Goal: Information Seeking & Learning: Check status

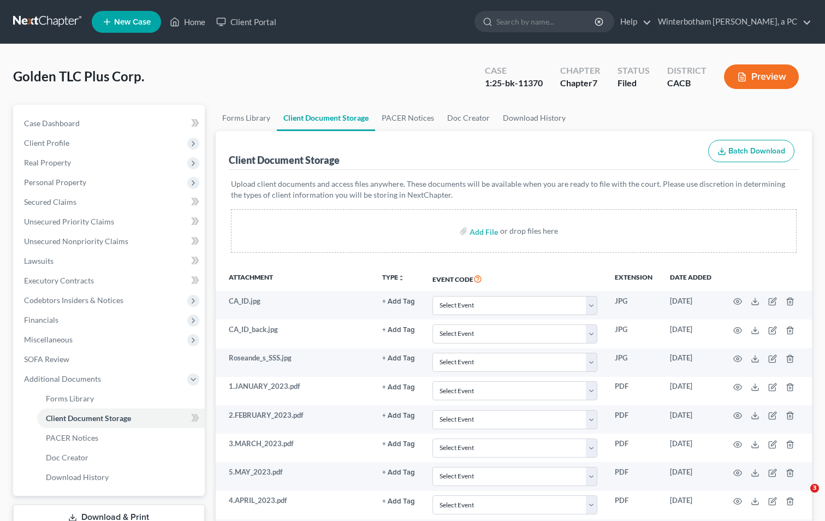
select select "29"
click at [190, 22] on link "Home" at bounding box center [187, 22] width 46 height 20
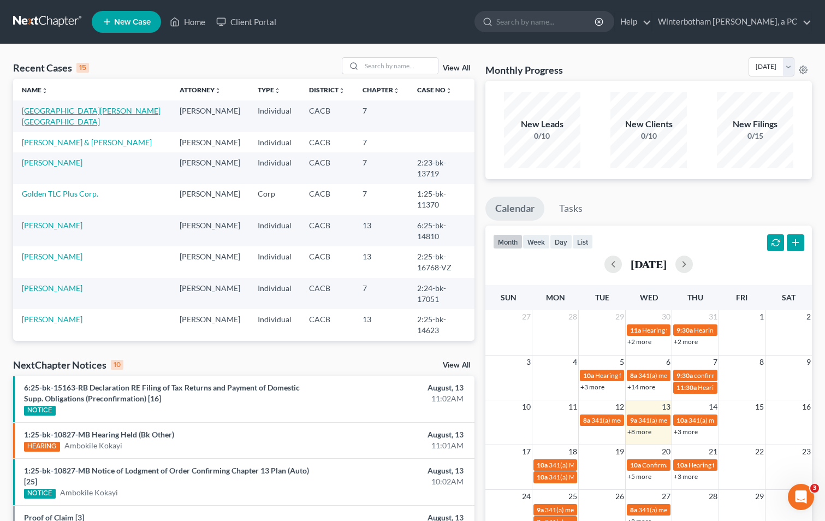
click at [66, 108] on link "[GEOGRAPHIC_DATA][PERSON_NAME][GEOGRAPHIC_DATA]" at bounding box center [91, 116] width 139 height 20
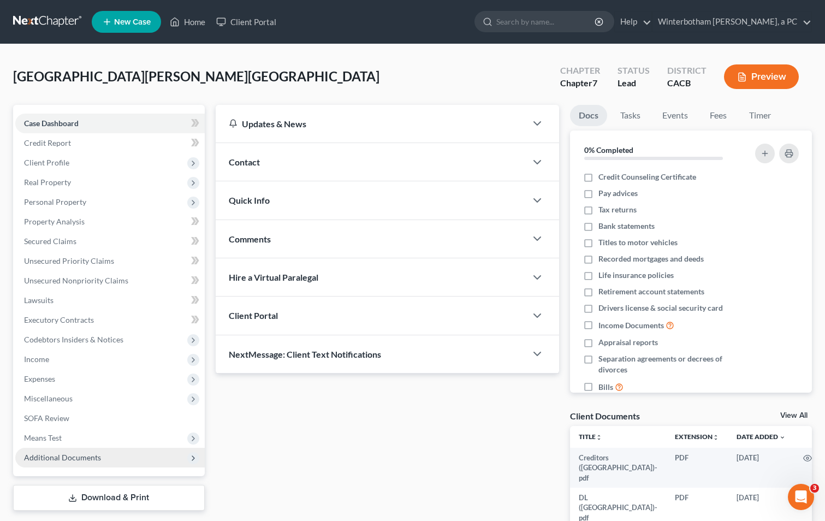
click at [187, 454] on span "Additional Documents" at bounding box center [110, 458] width 190 height 20
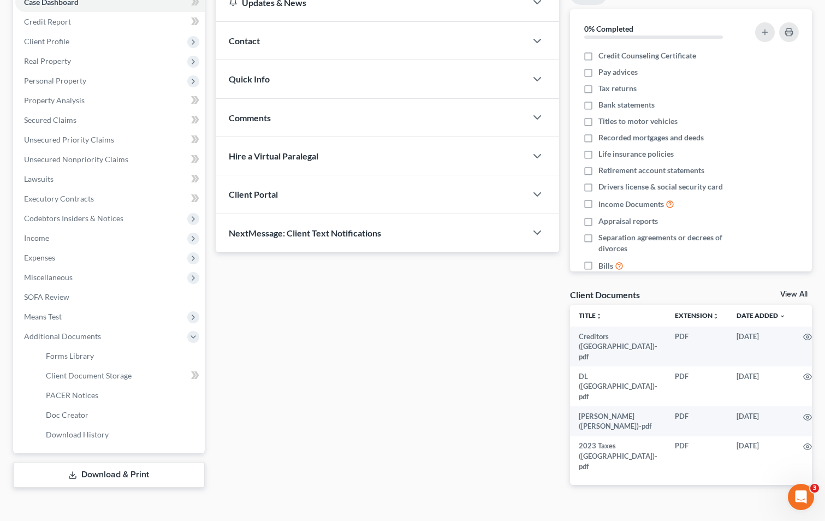
scroll to position [129, 0]
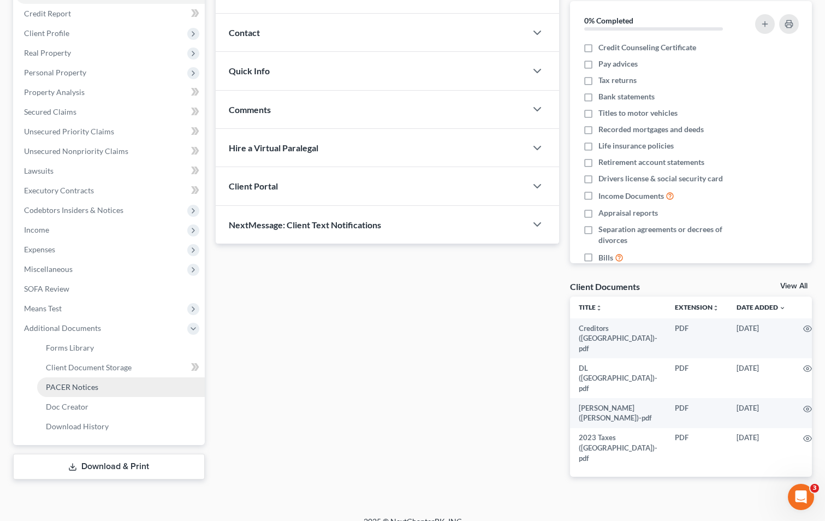
click at [79, 389] on span "PACER Notices" at bounding box center [72, 386] width 52 height 9
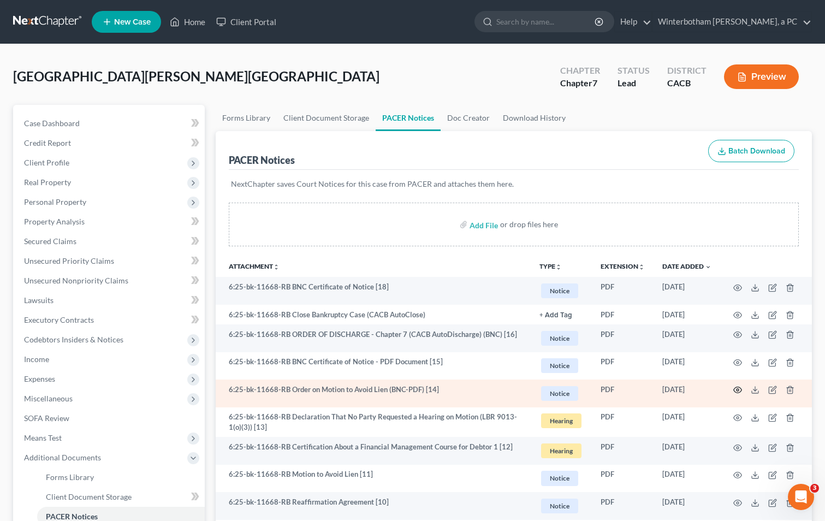
click at [736, 391] on icon "button" at bounding box center [738, 390] width 9 height 9
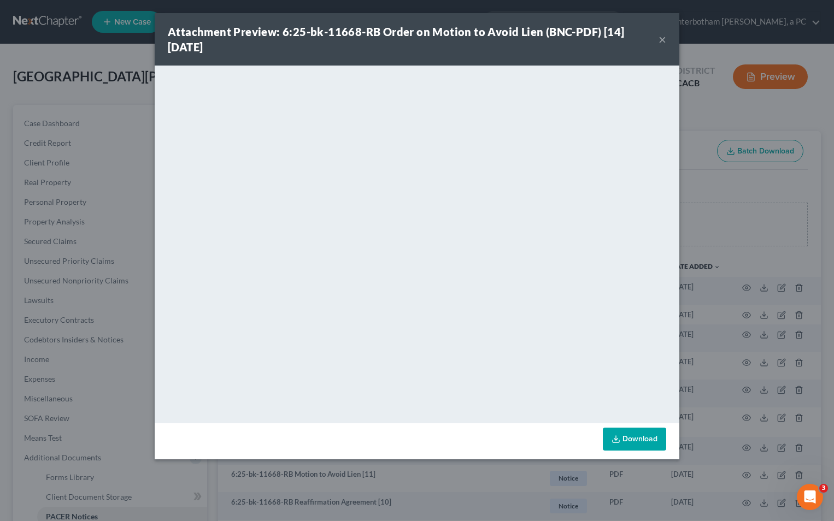
click at [660, 37] on button "×" at bounding box center [662, 39] width 8 height 13
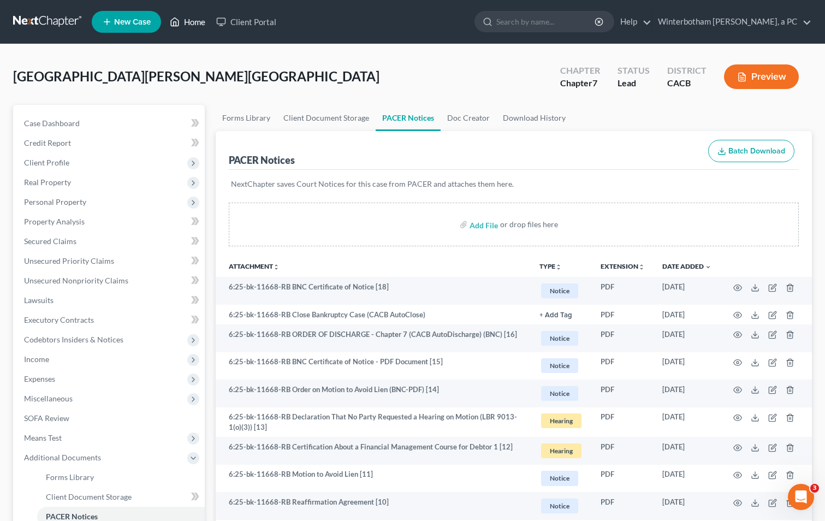
click at [192, 22] on link "Home" at bounding box center [187, 22] width 46 height 20
